Goal: Task Accomplishment & Management: Manage account settings

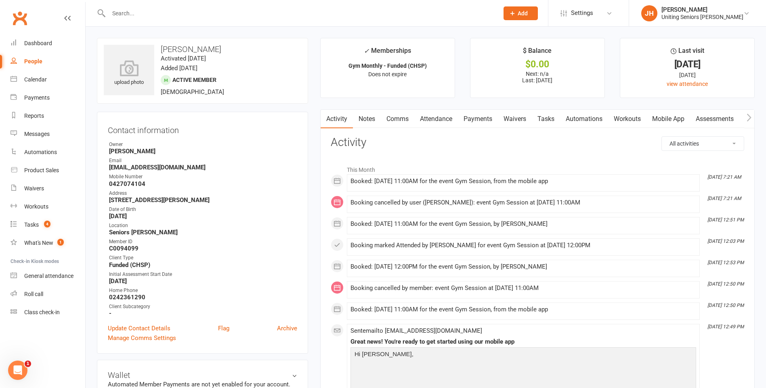
click at [140, 20] on div at bounding box center [295, 13] width 396 height 26
click at [142, 15] on input "text" at bounding box center [299, 13] width 387 height 11
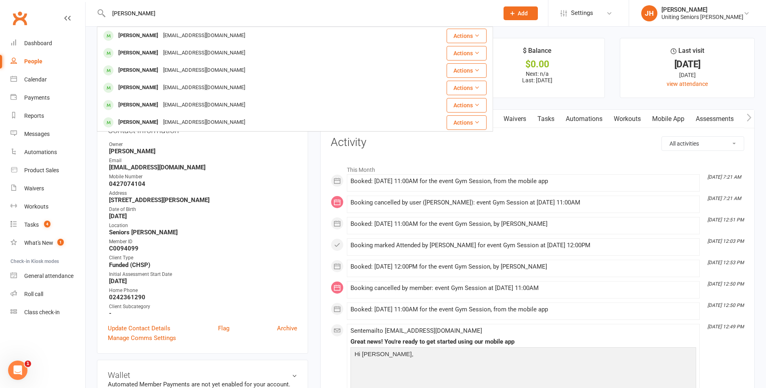
type input "[PERSON_NAME]"
click at [175, 36] on div "[EMAIL_ADDRESS][DOMAIN_NAME]" at bounding box center [204, 36] width 87 height 12
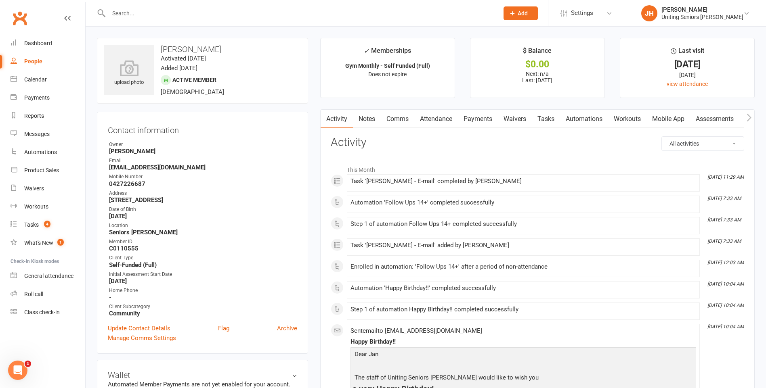
click at [425, 117] on link "Attendance" at bounding box center [436, 119] width 44 height 19
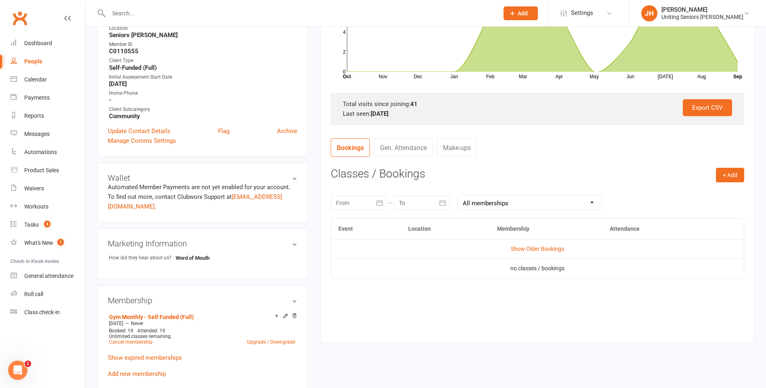
scroll to position [202, 0]
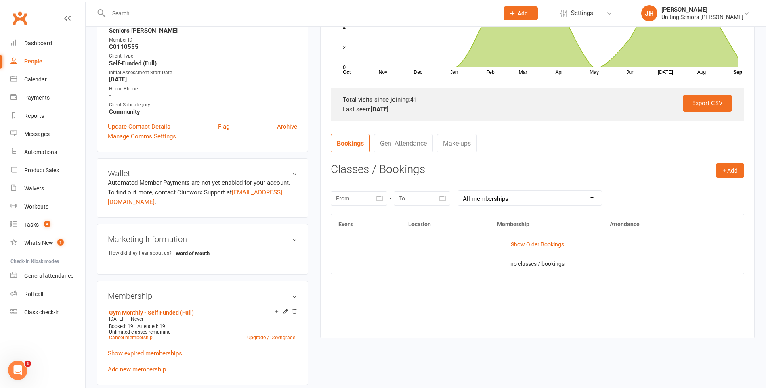
click at [519, 246] on link "Show Older Bookings" at bounding box center [537, 244] width 53 height 6
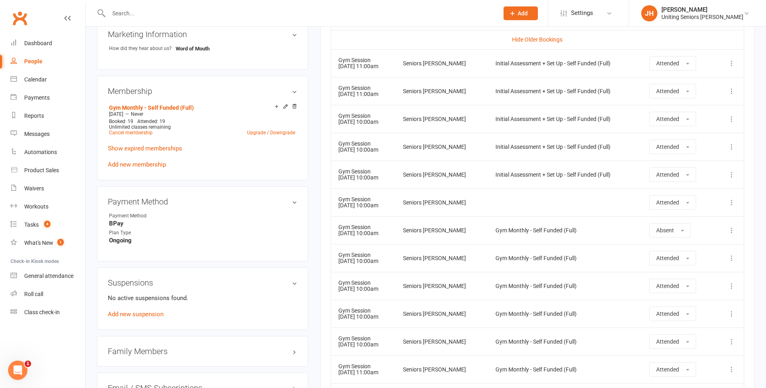
scroll to position [323, 0]
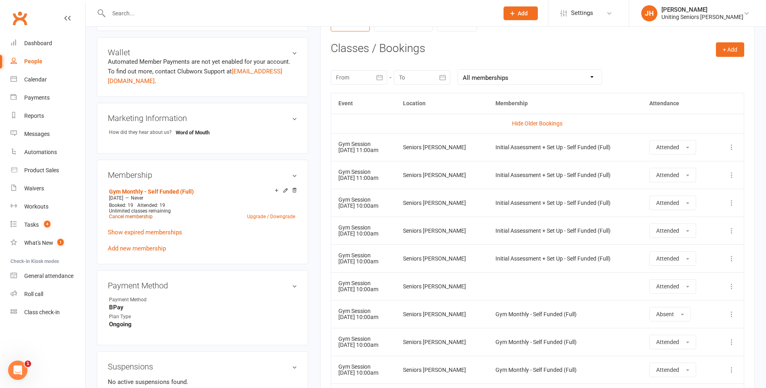
click at [144, 214] on link "Cancel membership" at bounding box center [131, 217] width 44 height 6
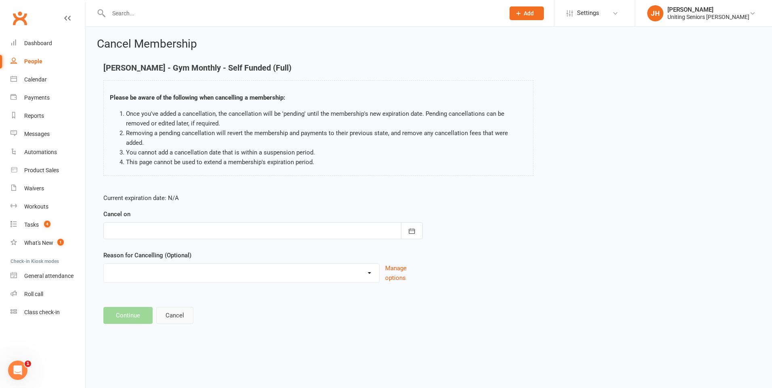
click at [178, 307] on button "Cancel" at bounding box center [174, 315] width 37 height 17
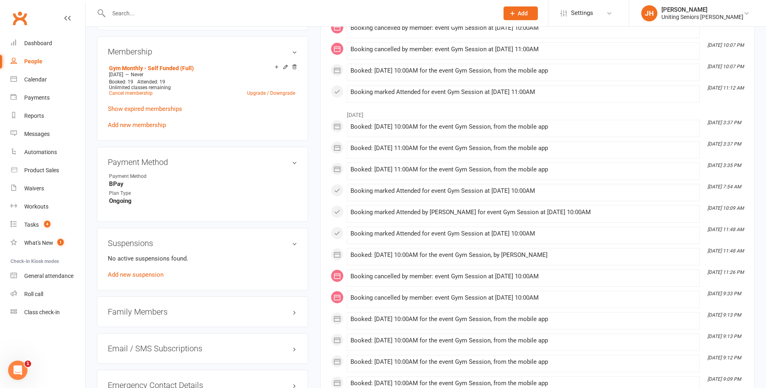
scroll to position [444, 0]
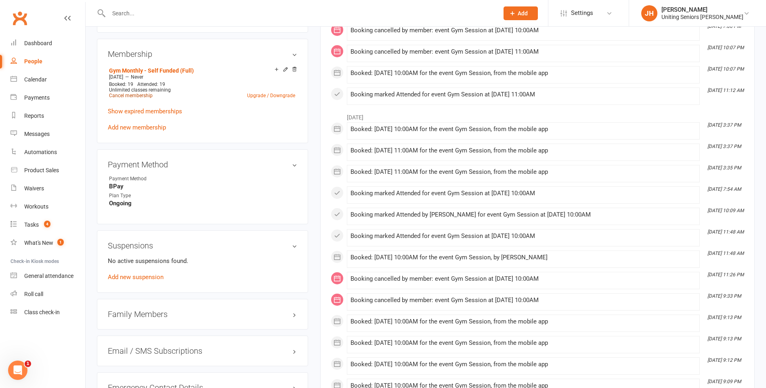
click at [136, 93] on link "Cancel membership" at bounding box center [131, 96] width 44 height 6
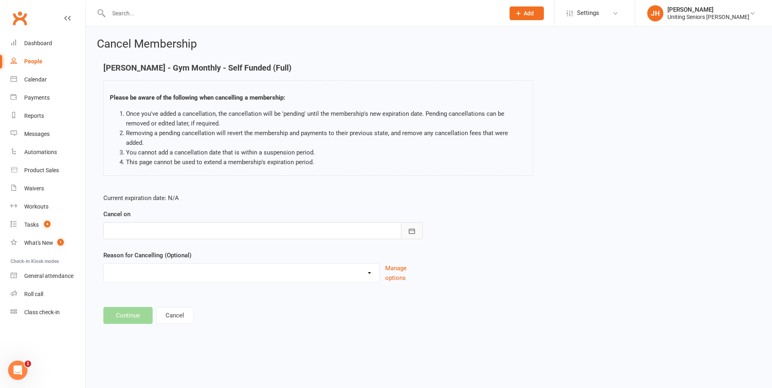
click at [415, 227] on icon "button" at bounding box center [412, 231] width 8 height 8
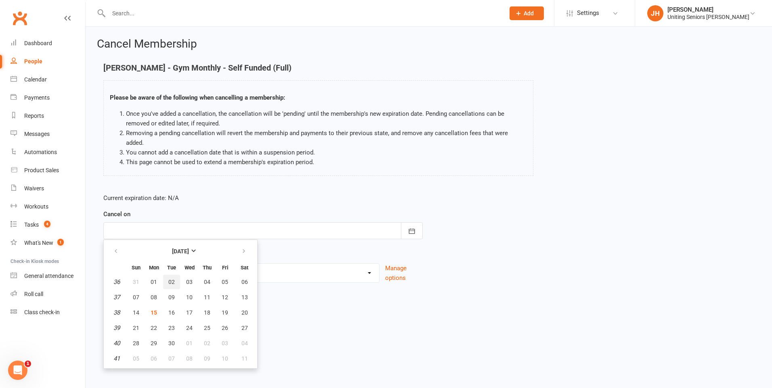
click at [173, 279] on span "02" at bounding box center [171, 282] width 6 height 6
type input "[DATE]"
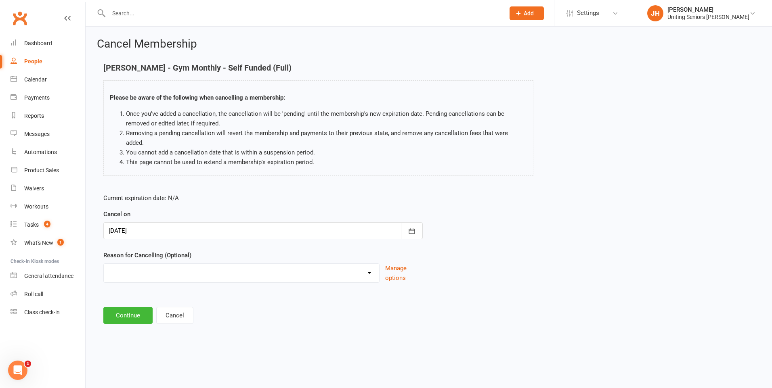
click at [166, 265] on select "Holiday Injury Other reason" at bounding box center [241, 272] width 275 height 16
select select "2"
click at [104, 264] on select "Holiday Injury Other reason" at bounding box center [241, 272] width 275 height 16
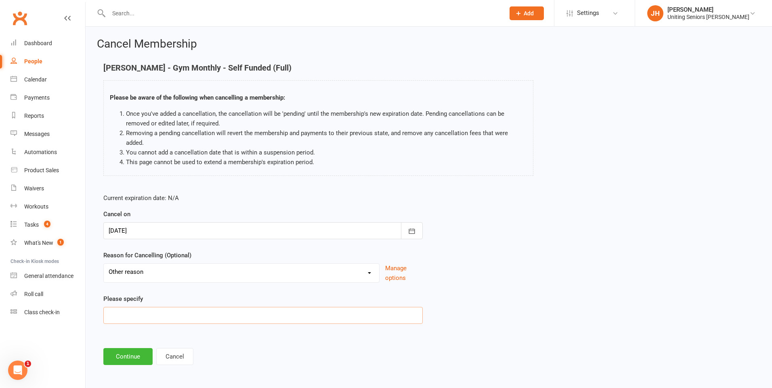
drag, startPoint x: 165, startPoint y: 304, endPoint x: 170, endPoint y: 306, distance: 5.1
click at [166, 307] on input at bounding box center [262, 315] width 319 height 17
type input "health"
click at [135, 350] on button "Continue" at bounding box center [127, 356] width 49 height 17
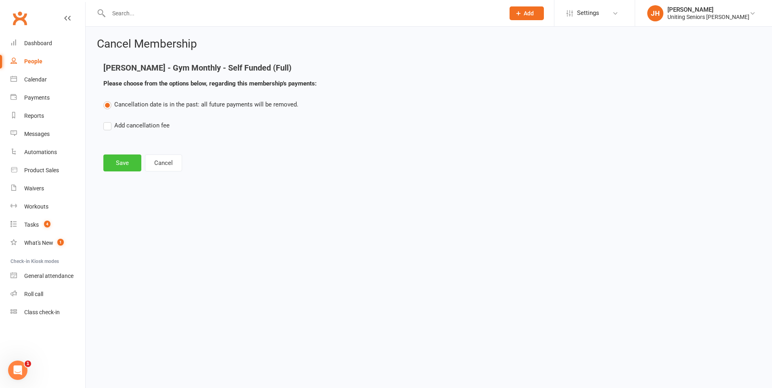
click at [115, 168] on button "Save" at bounding box center [122, 163] width 38 height 17
